Goal: Information Seeking & Learning: Learn about a topic

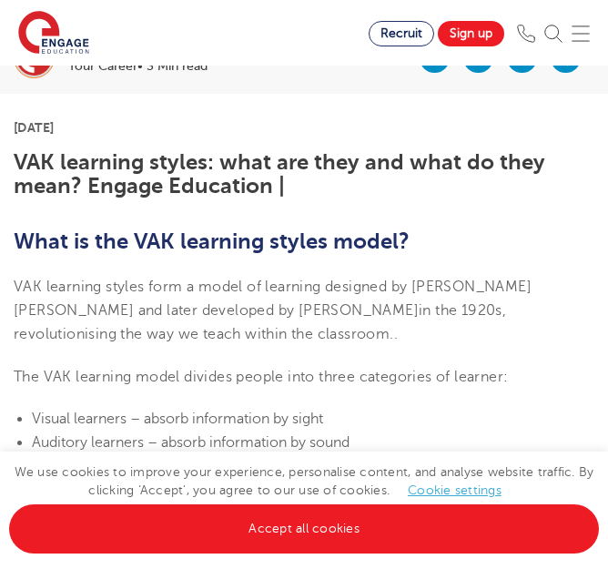
scroll to position [462, 0]
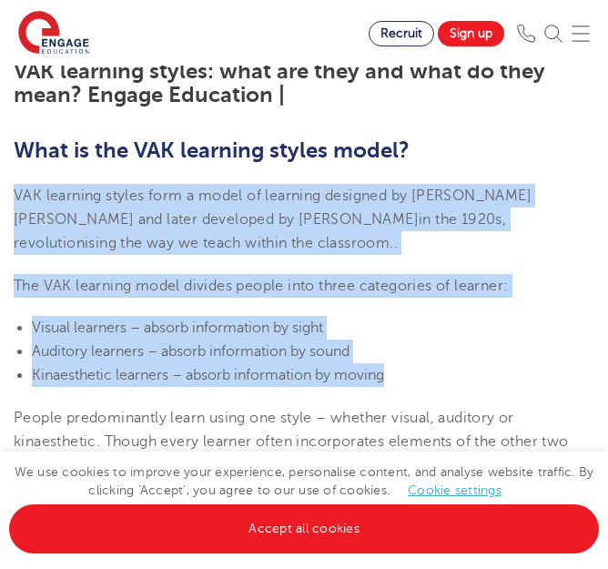
drag, startPoint x: 15, startPoint y: 191, endPoint x: 401, endPoint y: 382, distance: 430.6
copy section "VAK learning styles form a model of learning designed by [PERSON_NAME] [PERSON_…"
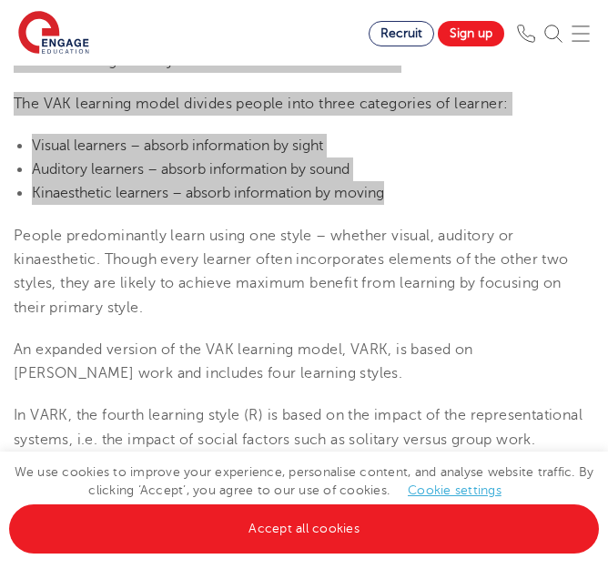
scroll to position [735, 0]
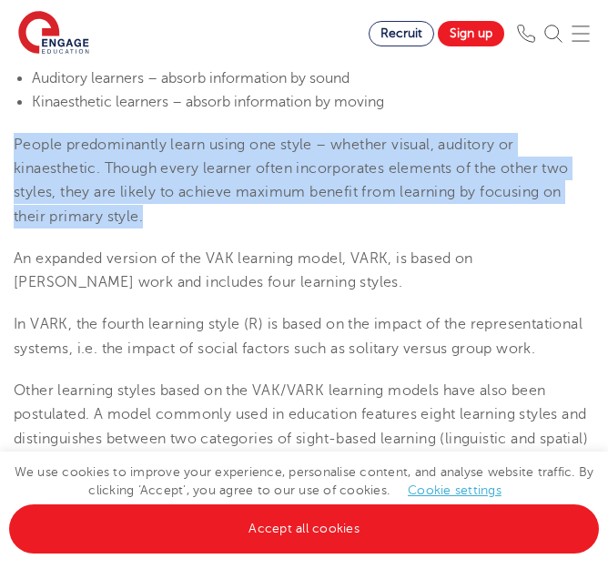
drag, startPoint x: 15, startPoint y: 146, endPoint x: 199, endPoint y: 223, distance: 200.3
click at [199, 223] on p "People predominantly learn using one style – whether visual, auditory or kinaes…" at bounding box center [304, 181] width 581 height 96
copy span "People predominantly learn using one style – whether visual, auditory or kinaes…"
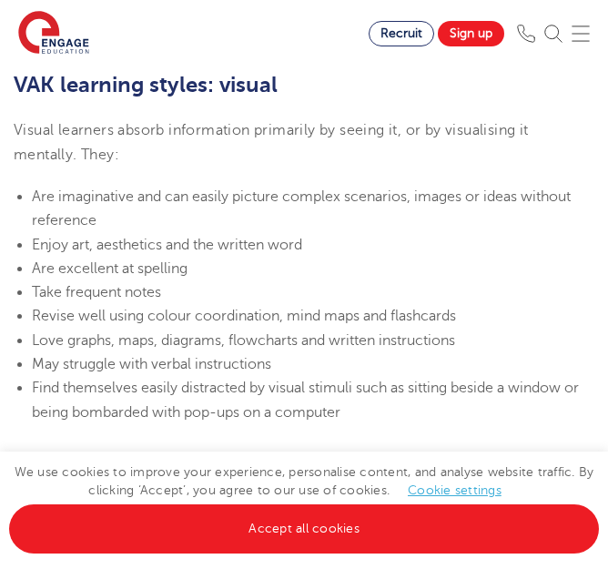
scroll to position [1281, 0]
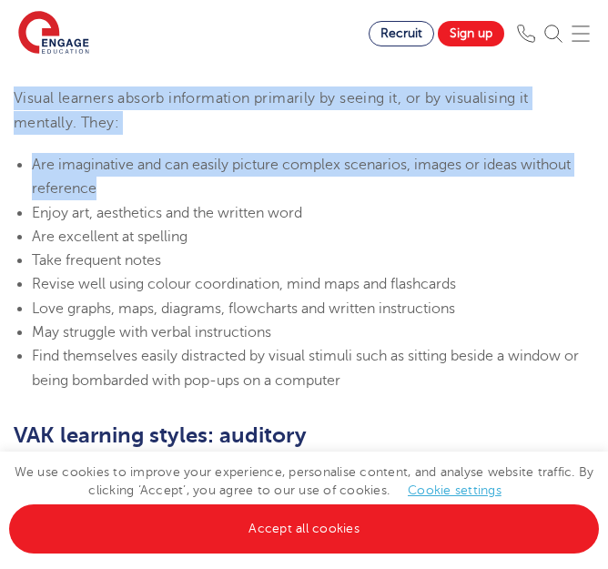
drag, startPoint x: 16, startPoint y: 98, endPoint x: 135, endPoint y: 183, distance: 145.5
click at [135, 183] on section "[DATE] VAK learning styles: what are they and what do they mean? Engage Educati…" at bounding box center [304, 571] width 608 height 2774
copy section "Visual learners absorb information primarily by seeing it, or by visualising it…"
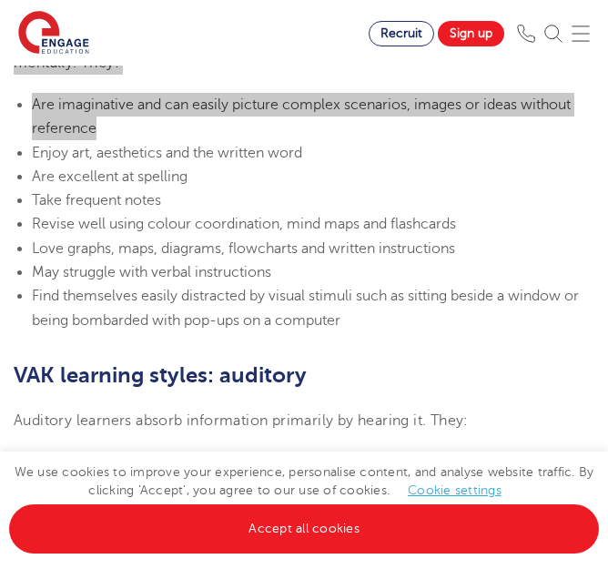
scroll to position [1372, 0]
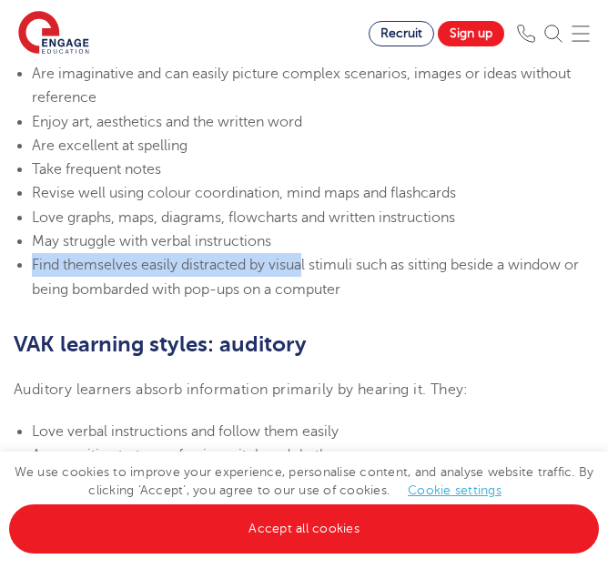
drag, startPoint x: 34, startPoint y: 265, endPoint x: 305, endPoint y: 272, distance: 271.3
click at [305, 272] on span "Find themselves easily distracted by visual stimuli such as sitting beside a wi…" at bounding box center [305, 277] width 547 height 40
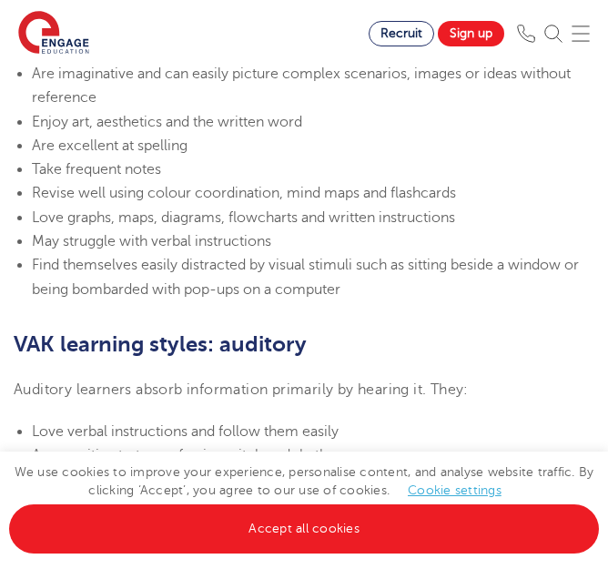
click at [36, 246] on span "May struggle with verbal instructions" at bounding box center [151, 241] width 239 height 16
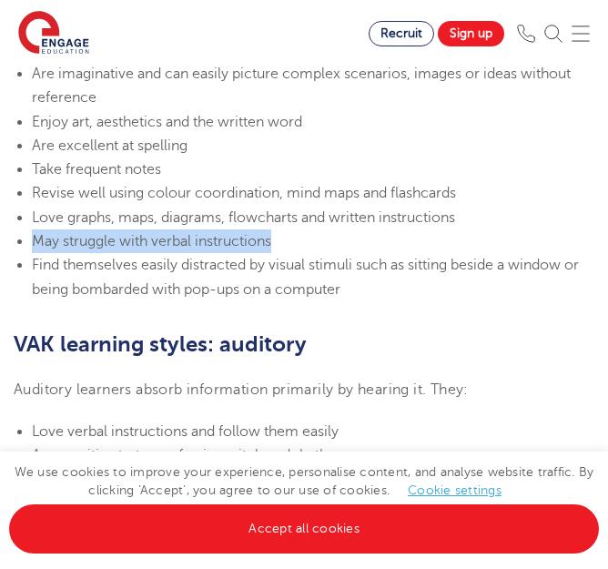
drag, startPoint x: 27, startPoint y: 245, endPoint x: 274, endPoint y: 244, distance: 246.6
click at [274, 244] on ul "Are imaginative and can easily picture complex scenarios, images or ideas witho…" at bounding box center [304, 181] width 581 height 239
copy span "May struggle with verbal instructions"
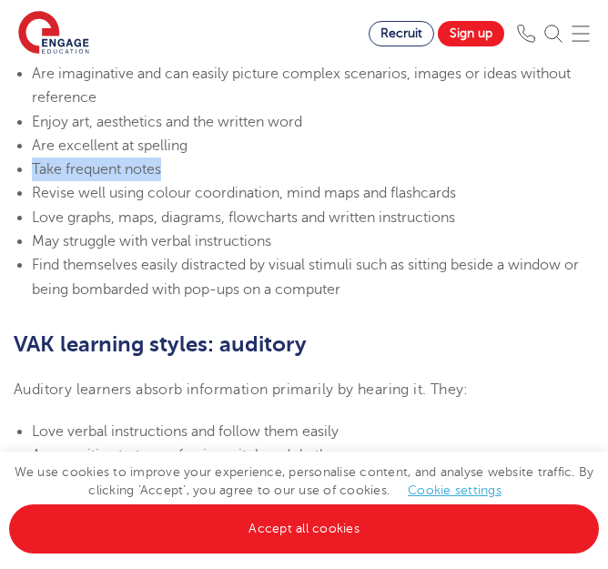
drag, startPoint x: 33, startPoint y: 170, endPoint x: 167, endPoint y: 172, distance: 133.8
click at [167, 172] on li "Take frequent notes" at bounding box center [313, 169] width 562 height 24
copy span "Take frequent notes"
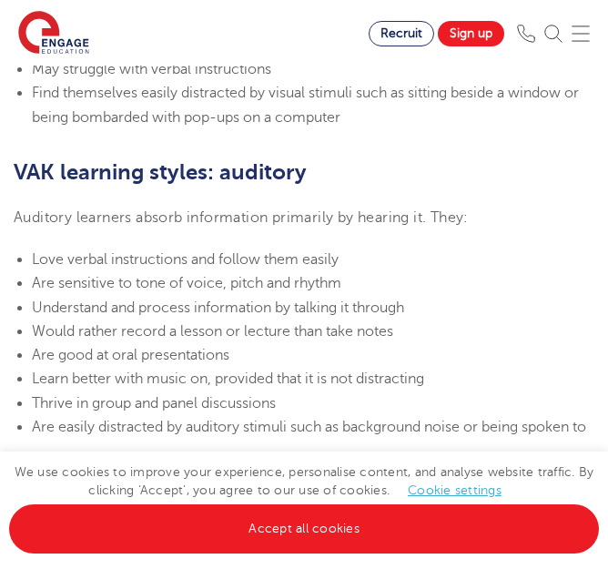
scroll to position [1463, 0]
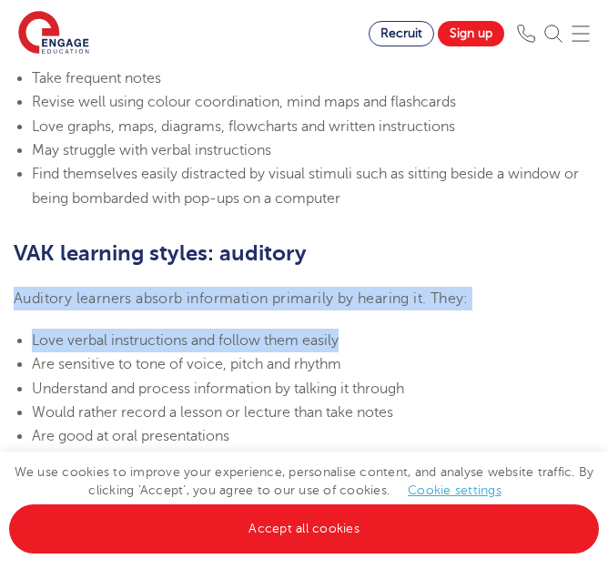
drag, startPoint x: 15, startPoint y: 298, endPoint x: 392, endPoint y: 325, distance: 378.6
click at [392, 325] on section "[DATE] VAK learning styles: what are they and what do they mean? Engage Educati…" at bounding box center [304, 389] width 608 height 2774
copy section "Auditory learners absorb information primarily by hearing it. They: Love verbal…"
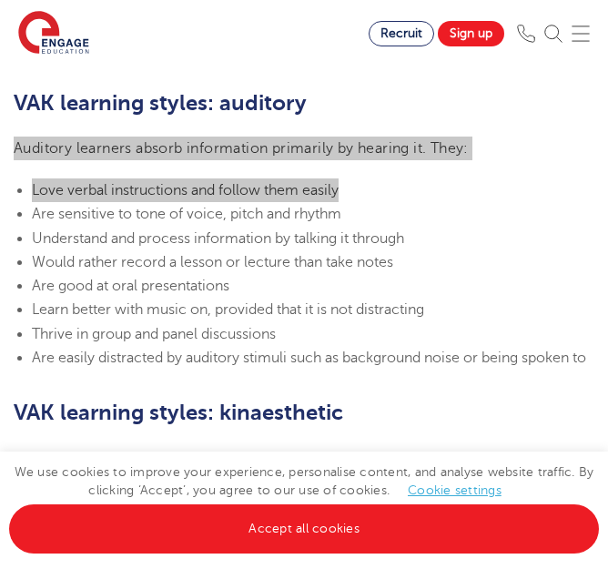
scroll to position [1645, 0]
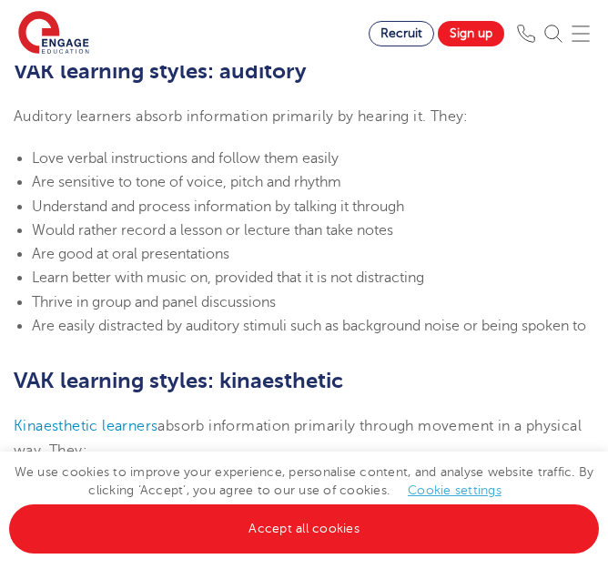
click at [33, 207] on span "Understand and process information by talking it through" at bounding box center [218, 206] width 372 height 16
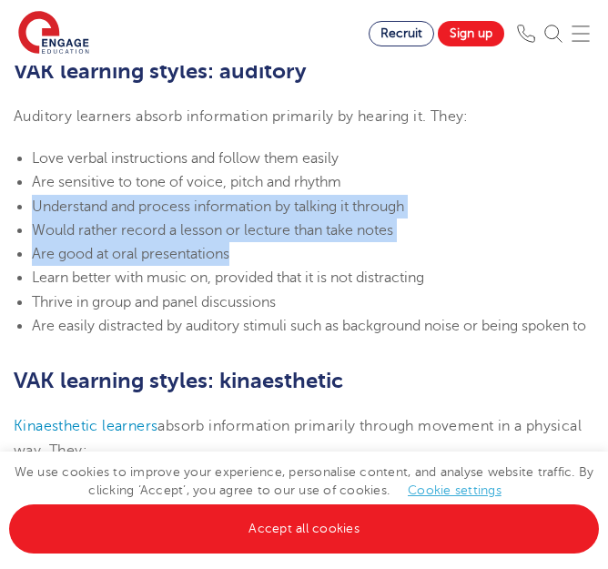
drag, startPoint x: 33, startPoint y: 207, endPoint x: 246, endPoint y: 264, distance: 220.5
click at [246, 264] on ul "Love verbal instructions and follow them easily Are sensitive to tone of voice,…" at bounding box center [304, 242] width 581 height 191
copy ul "Understand and process information by talking it through Would rather record a …"
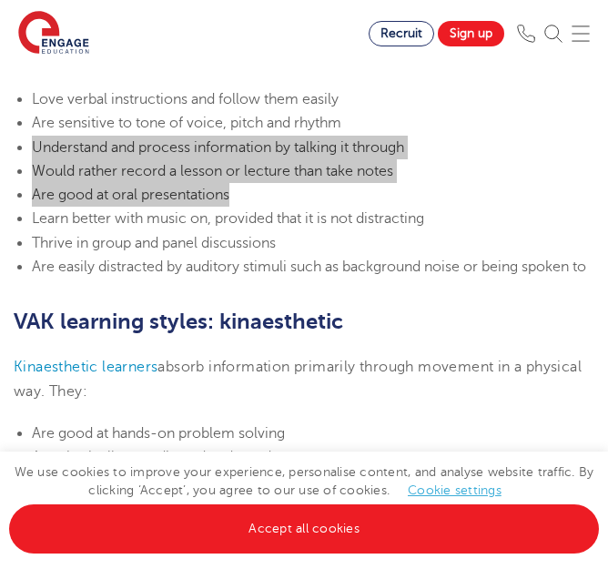
scroll to position [1736, 0]
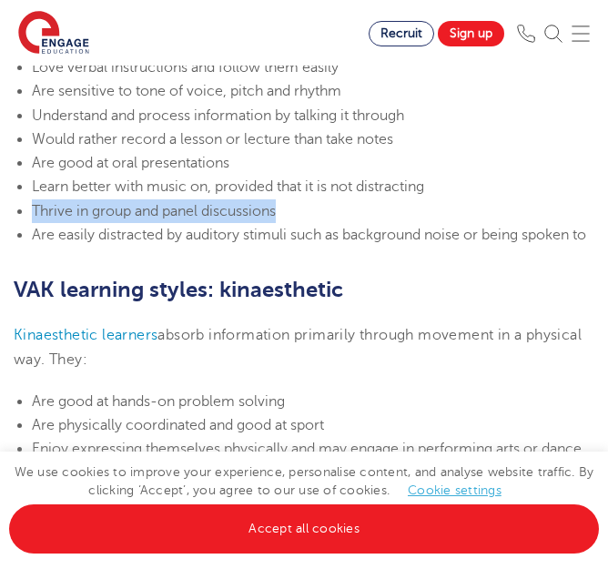
drag, startPoint x: 31, startPoint y: 207, endPoint x: 345, endPoint y: 203, distance: 314.0
click at [345, 203] on ul "Love verbal instructions and follow them easily Are sensitive to tone of voice,…" at bounding box center [304, 151] width 581 height 191
copy span "Thrive in group and panel discussions"
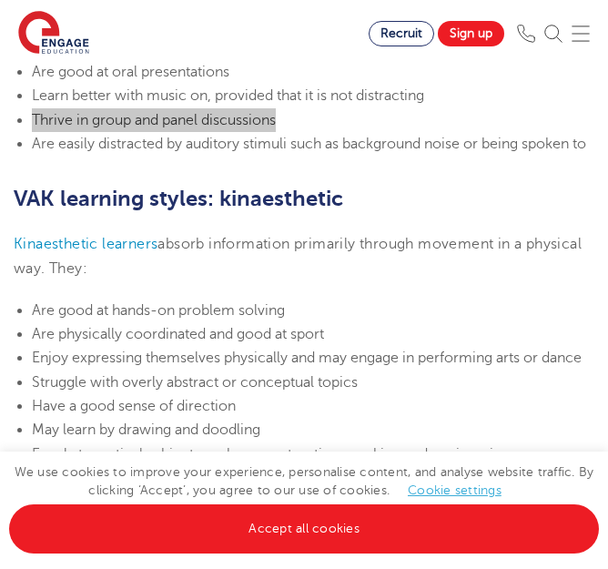
scroll to position [1918, 0]
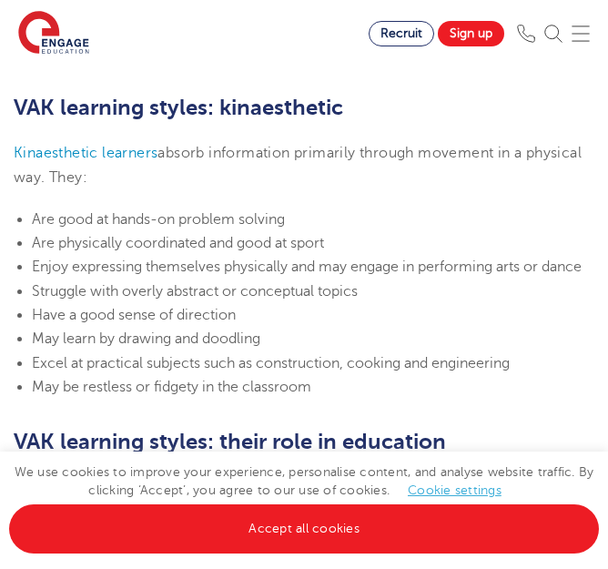
click at [106, 189] on p "Kinaesthetic learners absorb information primarily through movement in a physic…" at bounding box center [304, 165] width 581 height 48
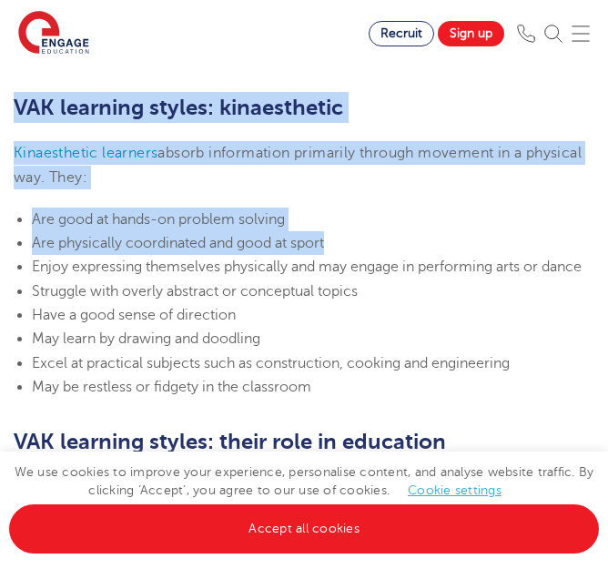
drag, startPoint x: 16, startPoint y: 130, endPoint x: 327, endPoint y: 261, distance: 336.9
copy section "VAK learning styles: kinaesthetic Kinaesthetic learners absorb information prim…"
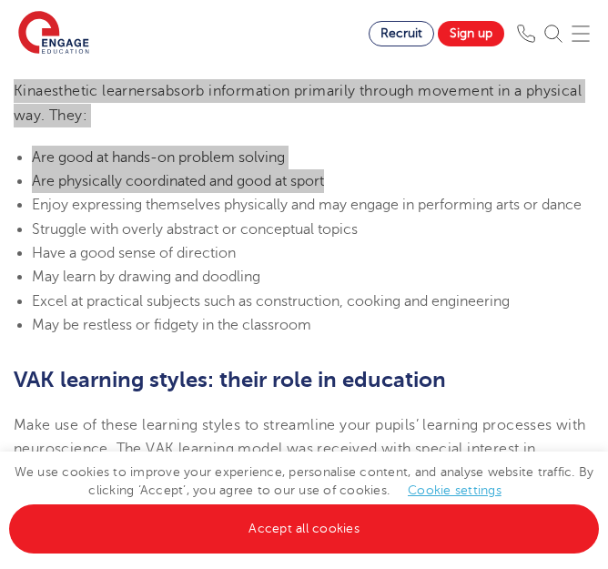
scroll to position [2009, 0]
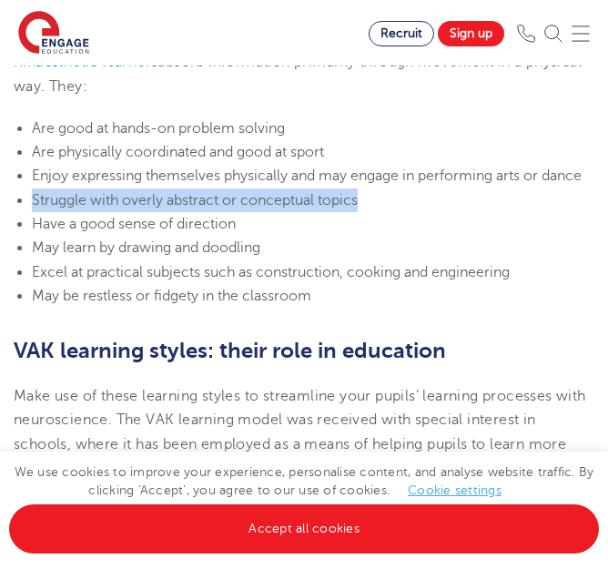
drag, startPoint x: 31, startPoint y: 224, endPoint x: 367, endPoint y: 225, distance: 335.8
click at [367, 225] on ul "Are good at hands-on problem solving Are physically coordinated and good at spo…" at bounding box center [304, 211] width 581 height 191
copy span "Struggle with overly abstract or conceptual topics"
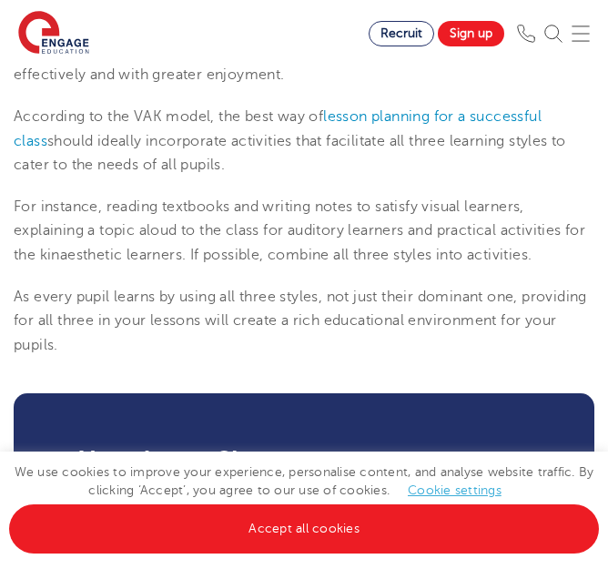
scroll to position [2373, 0]
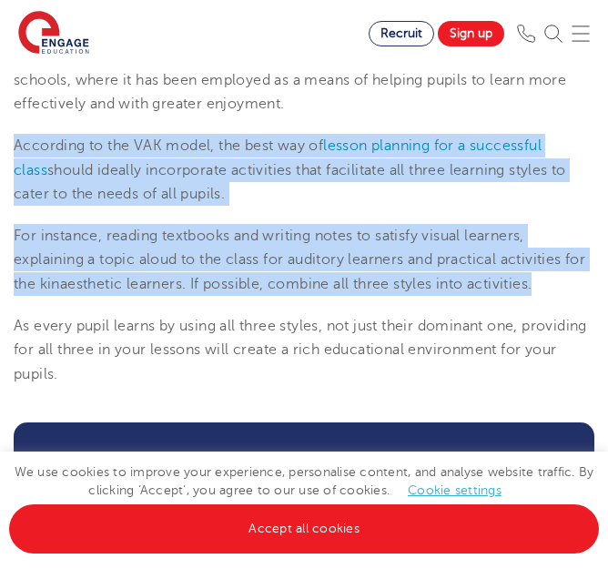
drag, startPoint x: 17, startPoint y: 167, endPoint x: 541, endPoint y: 319, distance: 545.5
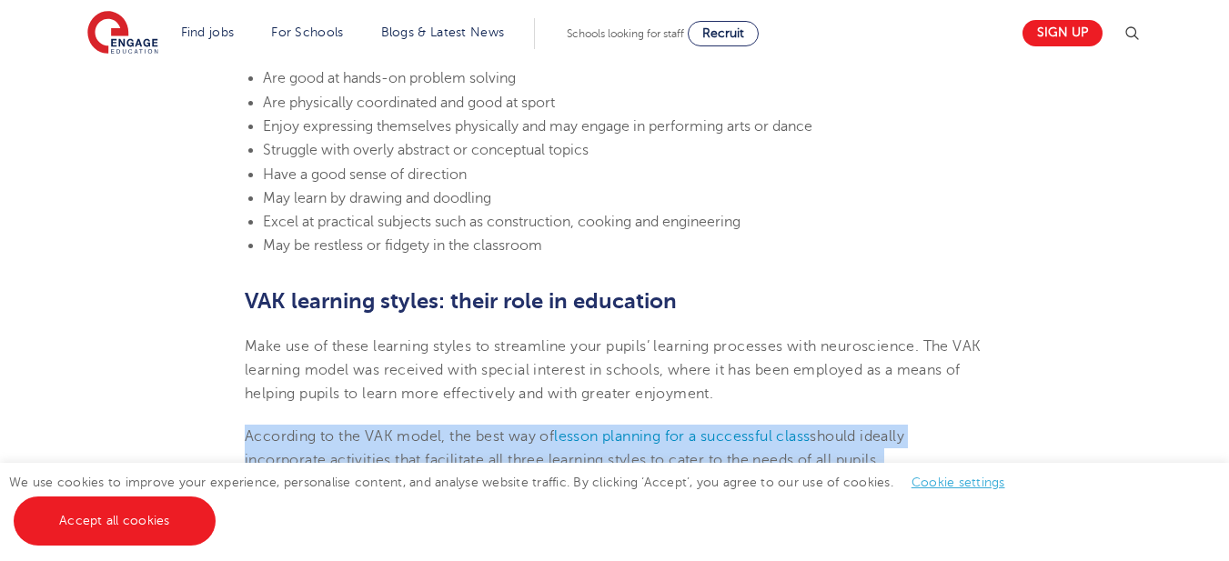
scroll to position [2169, 0]
